Goal: Transaction & Acquisition: Purchase product/service

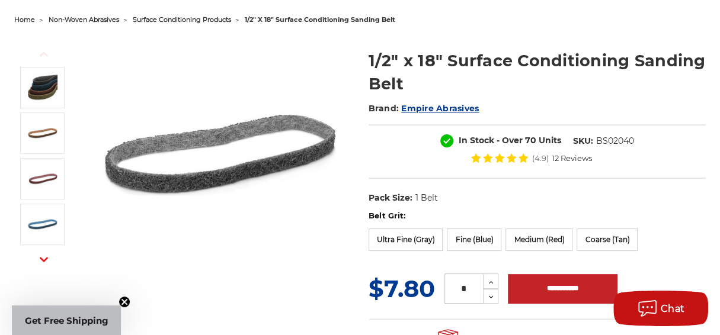
scroll to position [158, 0]
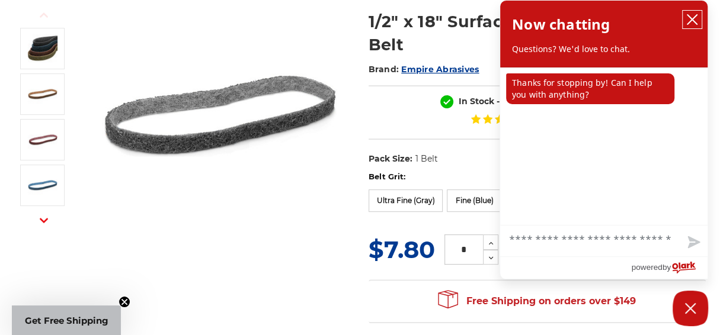
click at [690, 23] on icon "close chatbox" at bounding box center [692, 20] width 12 height 12
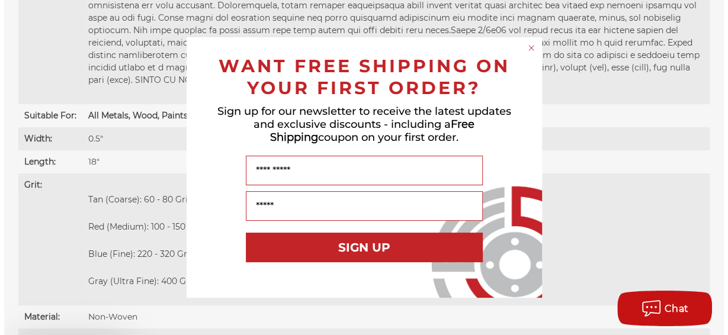
scroll to position [935, 0]
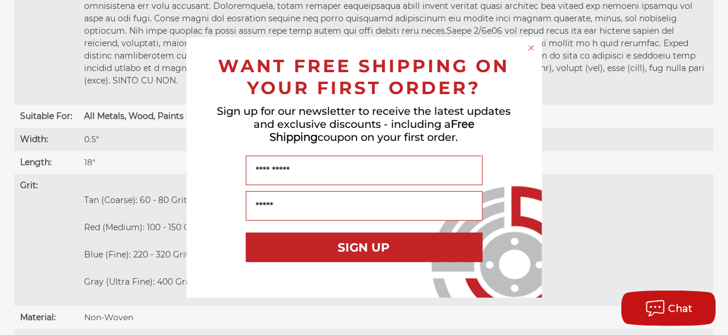
click at [533, 45] on circle "Close dialog" at bounding box center [531, 48] width 11 height 11
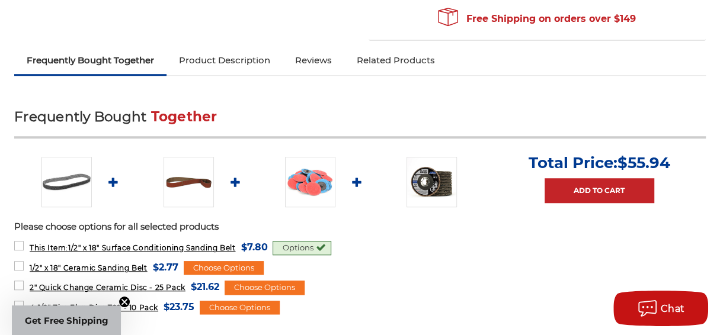
scroll to position [395, 0]
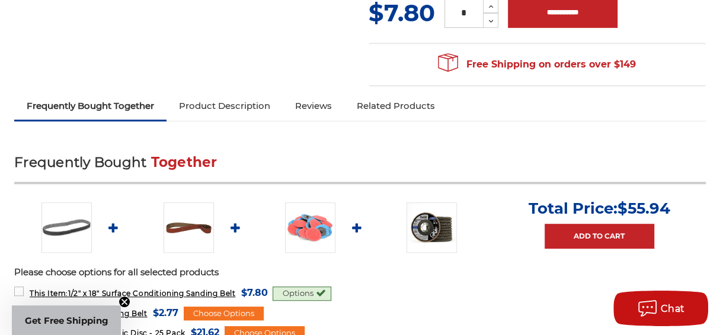
click at [238, 107] on link "Product Description" at bounding box center [225, 106] width 116 height 26
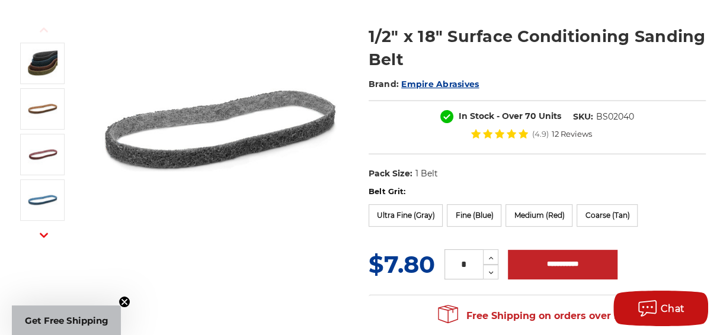
scroll to position [142, 0]
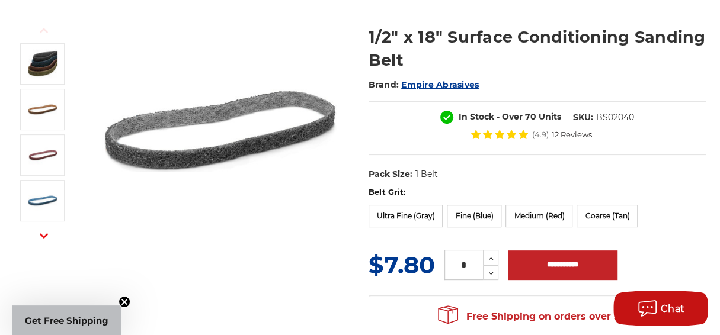
click at [477, 210] on label "Fine (Blue)" at bounding box center [474, 216] width 55 height 23
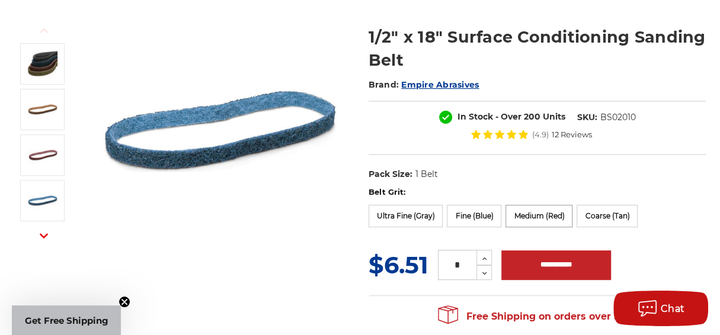
click at [541, 218] on label "Medium (Red)" at bounding box center [539, 216] width 67 height 23
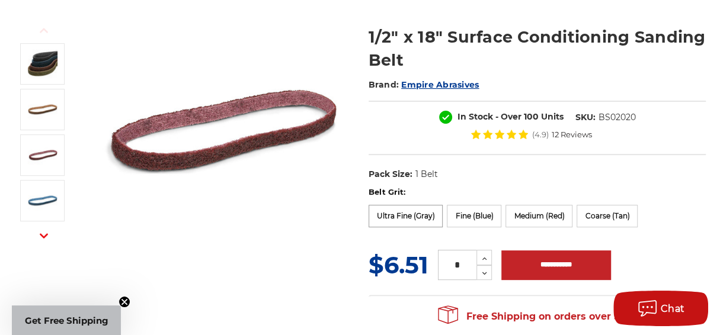
click at [417, 210] on label "Ultra Fine (Gray)" at bounding box center [406, 216] width 75 height 23
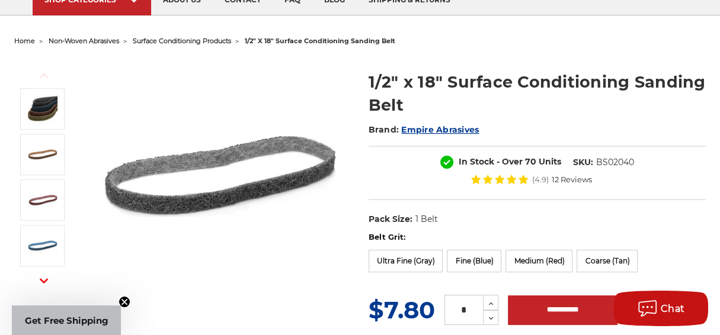
scroll to position [98, 0]
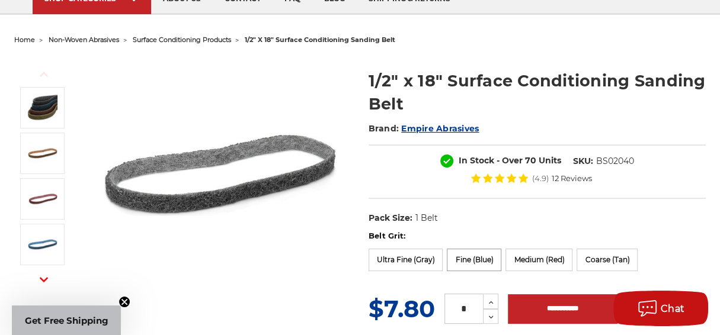
click at [469, 259] on label "Fine (Blue)" at bounding box center [474, 260] width 55 height 23
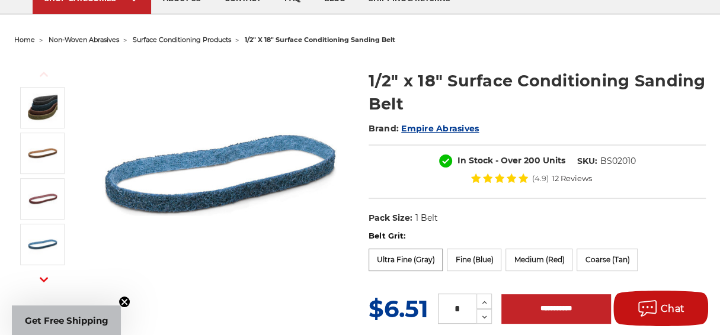
click at [427, 259] on label "Ultra Fine (Gray)" at bounding box center [406, 260] width 75 height 23
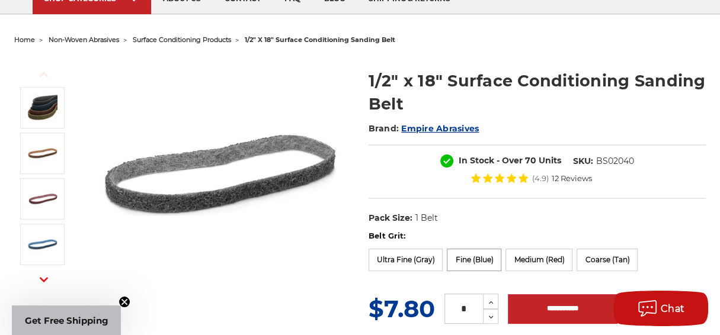
click at [472, 260] on label "Fine (Blue)" at bounding box center [474, 260] width 55 height 23
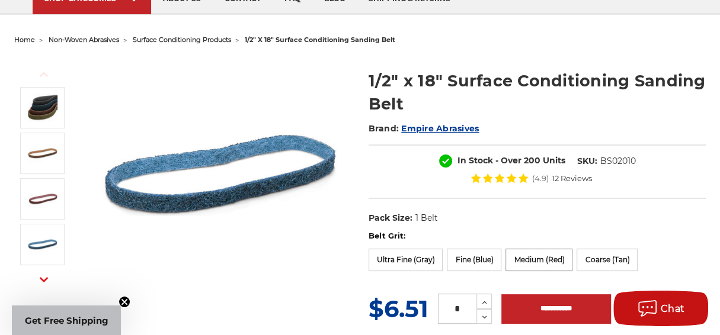
click at [528, 261] on label "Medium (Red)" at bounding box center [539, 260] width 67 height 23
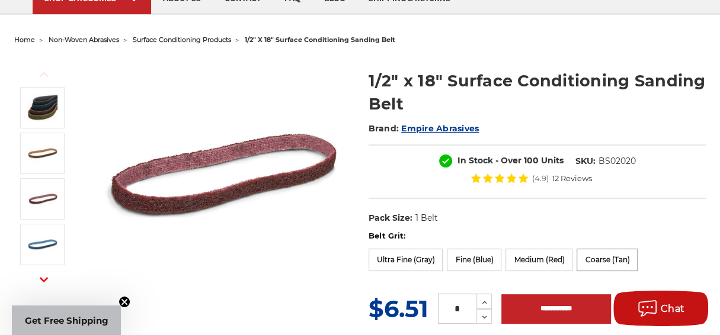
click at [594, 262] on label "Coarse (Tan)" at bounding box center [607, 260] width 61 height 23
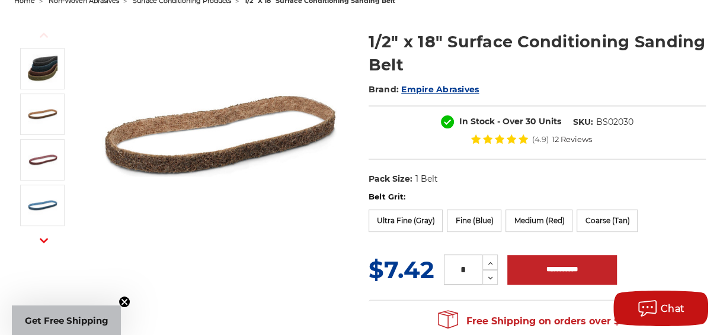
scroll to position [138, 0]
